Goal: Task Accomplishment & Management: Manage account settings

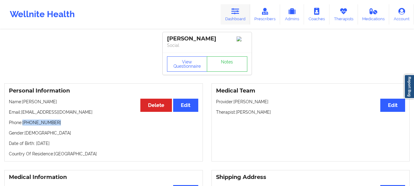
click at [235, 18] on link "Dashboard" at bounding box center [235, 14] width 29 height 20
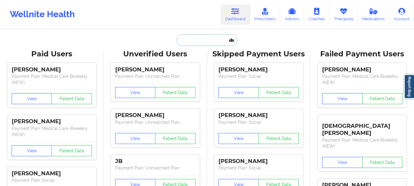
click at [197, 40] on input "text" at bounding box center [207, 40] width 61 height 12
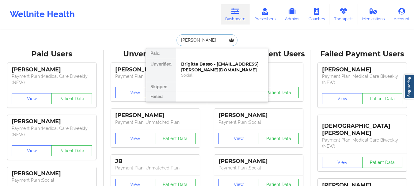
type input "[PERSON_NAME]"
click at [193, 67] on div "Dionne Jacobs - [EMAIL_ADDRESS][DOMAIN_NAME]" at bounding box center [222, 66] width 82 height 11
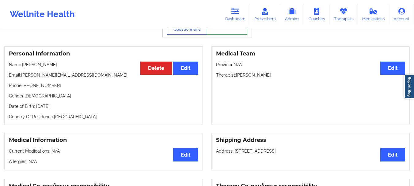
scroll to position [27, 0]
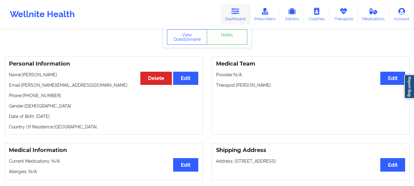
click at [243, 22] on link "Dashboard" at bounding box center [235, 14] width 29 height 20
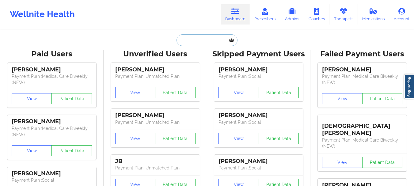
click at [217, 43] on input "text" at bounding box center [207, 40] width 61 height 12
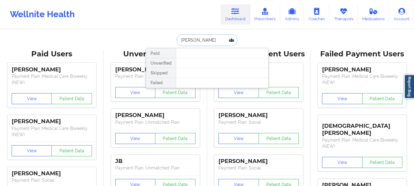
type input "[PERSON_NAME]"
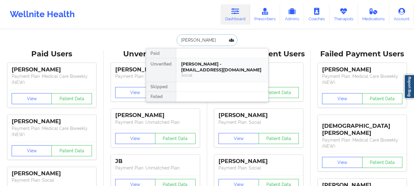
click at [212, 58] on div "[PERSON_NAME] - [EMAIL_ADDRESS][DOMAIN_NAME] Social" at bounding box center [222, 70] width 92 height 24
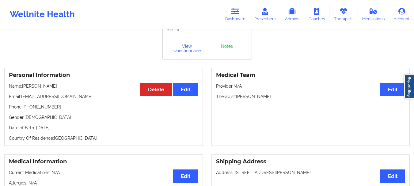
scroll to position [1, 0]
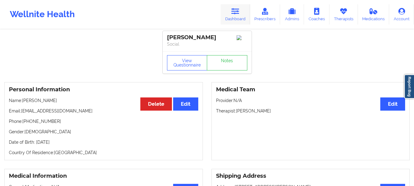
click at [238, 10] on icon at bounding box center [235, 11] width 8 height 7
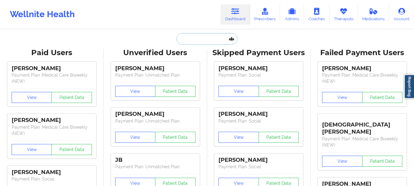
click at [207, 36] on input "text" at bounding box center [207, 39] width 61 height 12
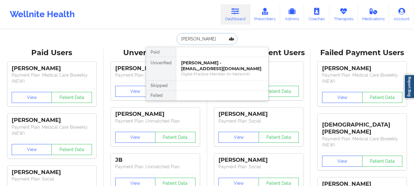
type input "[PERSON_NAME]"
click at [228, 52] on div at bounding box center [222, 52] width 92 height 10
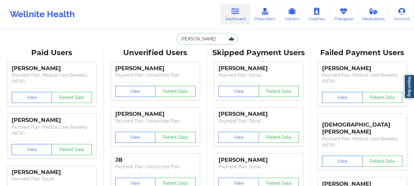
click at [210, 42] on input "[PERSON_NAME]" at bounding box center [207, 39] width 61 height 12
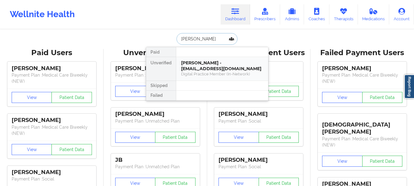
click at [207, 61] on div "[PERSON_NAME] - [EMAIL_ADDRESS][DOMAIN_NAME]" at bounding box center [222, 65] width 82 height 11
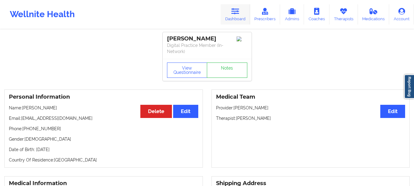
click at [246, 15] on link "Dashboard" at bounding box center [235, 14] width 29 height 20
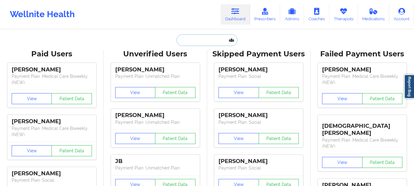
click at [218, 44] on input "text" at bounding box center [207, 40] width 61 height 12
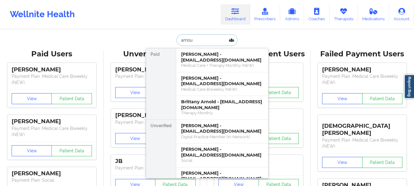
type input "arnoud"
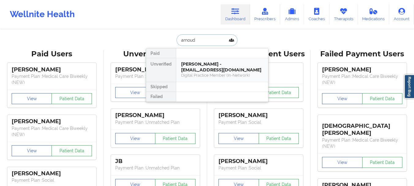
click at [215, 67] on div "[PERSON_NAME] - [EMAIL_ADDRESS][DOMAIN_NAME]" at bounding box center [222, 66] width 82 height 11
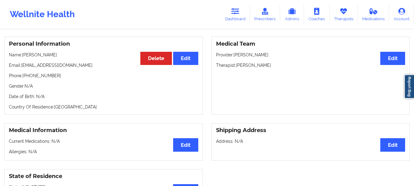
scroll to position [63, 0]
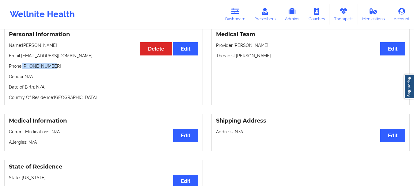
drag, startPoint x: 51, startPoint y: 67, endPoint x: 24, endPoint y: 68, distance: 27.6
click at [24, 68] on p "Phone: [PHONE_NUMBER]" at bounding box center [103, 66] width 189 height 6
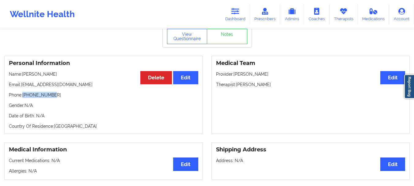
scroll to position [33, 0]
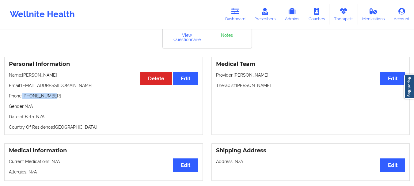
copy p "[PHONE_NUMBER]"
click at [178, 73] on button "Edit" at bounding box center [185, 78] width 25 height 13
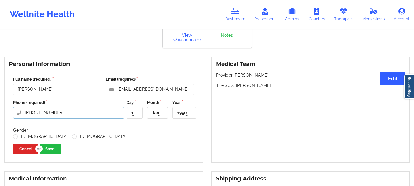
click at [51, 111] on input "[PHONE_NUMBER]" at bounding box center [68, 113] width 111 height 12
type input "+13475306"
click at [54, 112] on input "+13475306" at bounding box center [68, 113] width 111 height 12
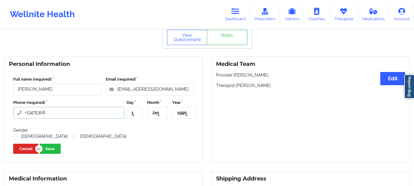
click at [54, 112] on input "+13475306" at bounding box center [68, 113] width 111 height 12
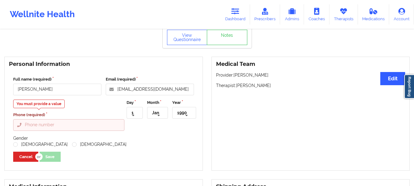
paste input "3475304808"
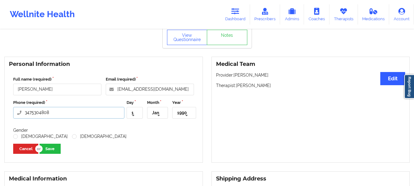
type input "3475304808"
click at [53, 148] on button "Save" at bounding box center [50, 149] width 21 height 10
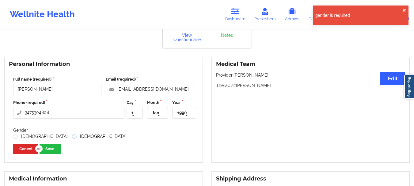
click at [72, 137] on label "[DEMOGRAPHIC_DATA]" at bounding box center [99, 136] width 55 height 5
click at [72, 137] on input "[DEMOGRAPHIC_DATA]" at bounding box center [74, 136] width 5 height 5
radio input "true"
click at [50, 150] on button "Save" at bounding box center [50, 149] width 21 height 10
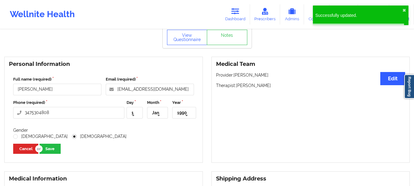
scroll to position [0, 0]
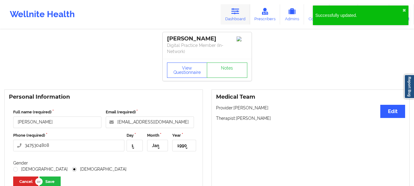
click at [243, 16] on link "Dashboard" at bounding box center [235, 14] width 29 height 20
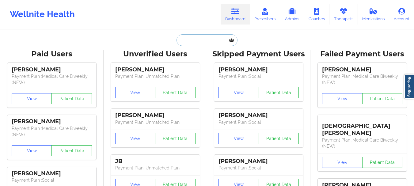
click at [222, 43] on input "text" at bounding box center [207, 40] width 61 height 12
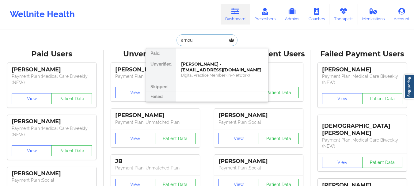
type input "arnoud"
click at [217, 66] on div "[PERSON_NAME] - [EMAIL_ADDRESS][DOMAIN_NAME]" at bounding box center [222, 66] width 82 height 11
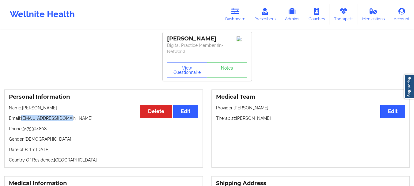
drag, startPoint x: 70, startPoint y: 118, endPoint x: 21, endPoint y: 120, distance: 49.1
click at [21, 120] on p "Email: [EMAIL_ADDRESS][DOMAIN_NAME]" at bounding box center [103, 118] width 189 height 6
copy p "[EMAIL_ADDRESS][DOMAIN_NAME]"
click at [234, 9] on icon at bounding box center [235, 11] width 8 height 7
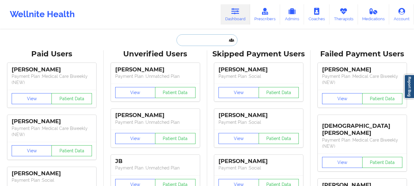
click at [202, 35] on input "text" at bounding box center [207, 40] width 61 height 12
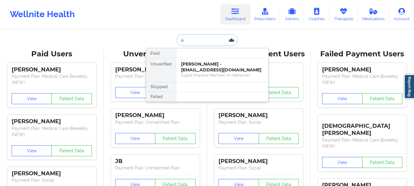
type input "ar"
click at [194, 67] on div "[PERSON_NAME] - [EMAIL_ADDRESS][DOMAIN_NAME]" at bounding box center [222, 66] width 82 height 11
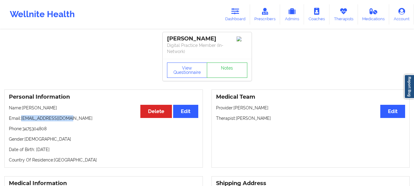
drag, startPoint x: 74, startPoint y: 119, endPoint x: 21, endPoint y: 120, distance: 53.0
click at [21, 120] on p "Email: [EMAIL_ADDRESS][DOMAIN_NAME]" at bounding box center [103, 118] width 189 height 6
copy p "[EMAIL_ADDRESS][DOMAIN_NAME]"
click at [237, 19] on link "Dashboard" at bounding box center [235, 14] width 29 height 20
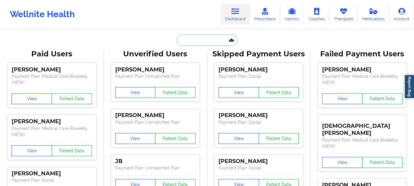
click at [209, 37] on input "text" at bounding box center [207, 40] width 61 height 12
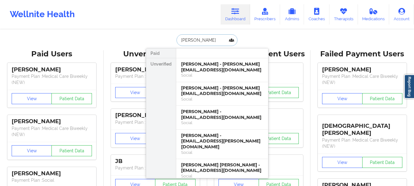
type input "[PERSON_NAME]"
click at [213, 74] on div "Social" at bounding box center [222, 75] width 82 height 5
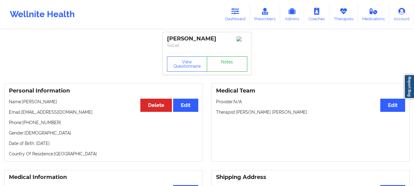
click at [224, 65] on link "Notes" at bounding box center [227, 63] width 40 height 15
click at [236, 11] on icon at bounding box center [235, 11] width 8 height 7
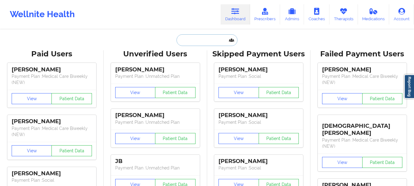
click at [192, 44] on input "text" at bounding box center [207, 40] width 61 height 12
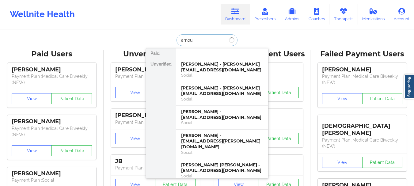
type input "arnoud"
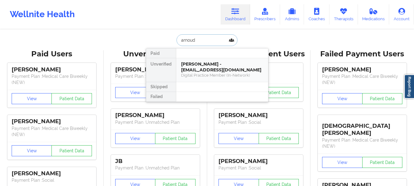
click at [214, 75] on div "Digital Practice Member (In-Network)" at bounding box center [222, 75] width 82 height 5
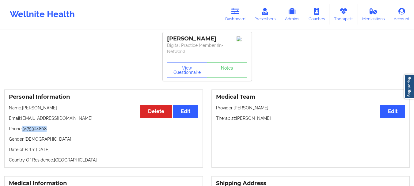
drag, startPoint x: 51, startPoint y: 128, endPoint x: 24, endPoint y: 130, distance: 26.7
click at [24, 130] on p "Phone: [PHONE_NUMBER]" at bounding box center [103, 129] width 189 height 6
copy p "3475304808"
click at [243, 10] on link "Dashboard" at bounding box center [235, 14] width 29 height 20
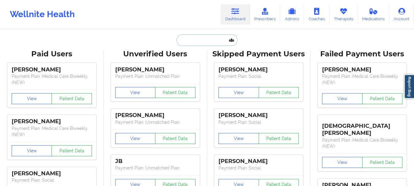
click at [218, 39] on input "text" at bounding box center [207, 40] width 61 height 12
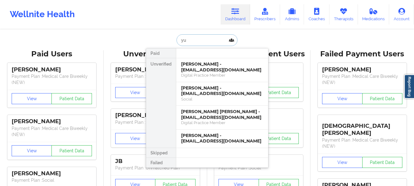
type input "y"
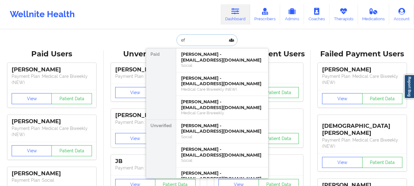
type input "e"
type input "[PERSON_NAME]"
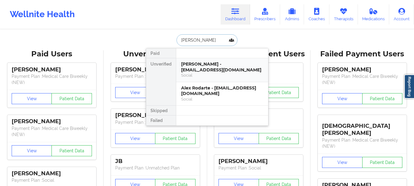
click at [184, 65] on div "[PERSON_NAME] - [EMAIL_ADDRESS][DOMAIN_NAME]" at bounding box center [222, 66] width 82 height 11
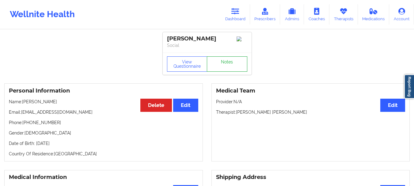
click at [229, 68] on link "Notes" at bounding box center [227, 63] width 40 height 15
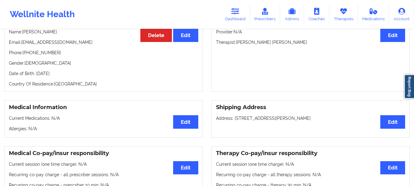
scroll to position [69, 0]
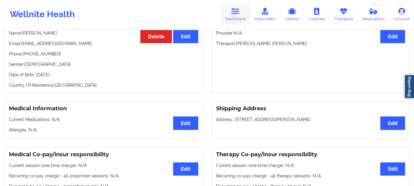
click at [237, 14] on icon at bounding box center [235, 11] width 8 height 7
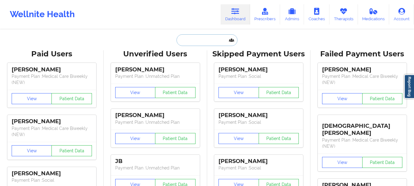
click at [197, 43] on input "text" at bounding box center [207, 40] width 61 height 12
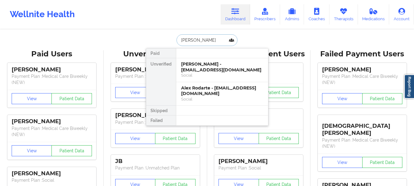
type input "[PERSON_NAME]"
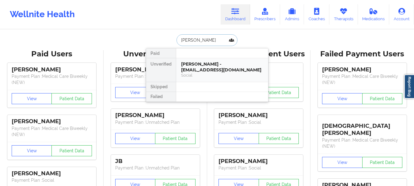
click at [200, 66] on div "[PERSON_NAME] - [EMAIL_ADDRESS][DOMAIN_NAME]" at bounding box center [222, 66] width 82 height 11
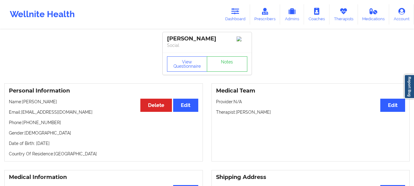
scroll to position [7, 0]
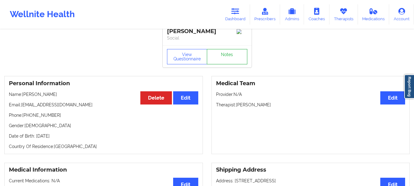
click at [218, 52] on link "Notes" at bounding box center [227, 56] width 40 height 15
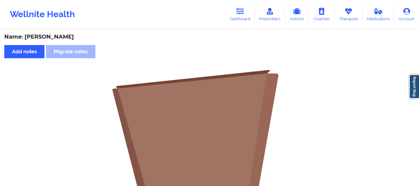
drag, startPoint x: 415, startPoint y: 26, endPoint x: 416, endPoint y: 55, distance: 28.8
click at [414, 55] on html "Wellnite Health Dashboard Prescribers Admins Coaches Therapists Medications Acc…" at bounding box center [209, 93] width 419 height 186
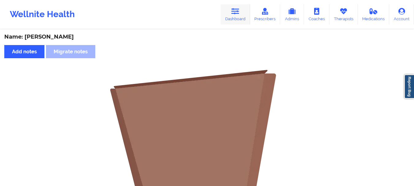
click at [233, 12] on icon at bounding box center [235, 11] width 8 height 7
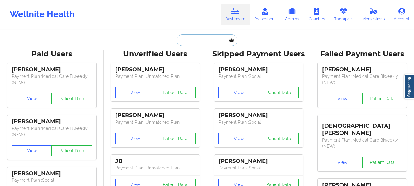
click at [184, 41] on input "text" at bounding box center [207, 40] width 61 height 12
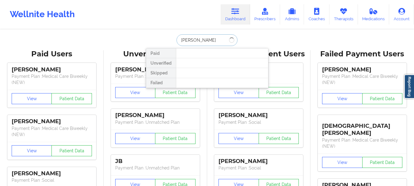
type input "[PERSON_NAME]"
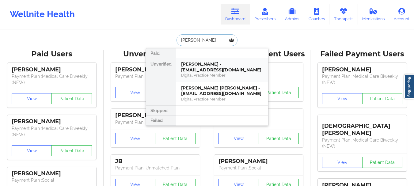
click at [210, 69] on div "[PERSON_NAME] - [EMAIL_ADDRESS][DOMAIN_NAME]" at bounding box center [222, 66] width 82 height 11
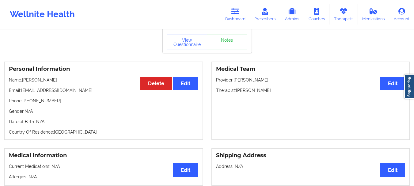
scroll to position [12, 0]
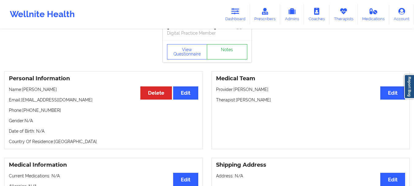
click at [225, 52] on link "Notes" at bounding box center [227, 51] width 40 height 15
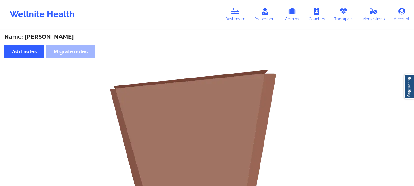
scroll to position [12, 0]
